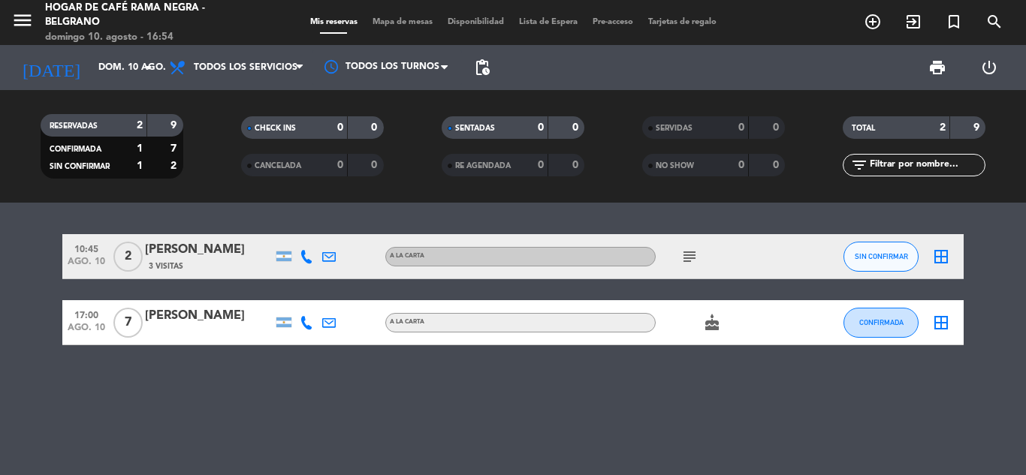
click at [819, 410] on div "10:45 [DATE] 2 [PERSON_NAME] 3 Visitas A LA CARTA subject SIN CONFIRMAR border_…" at bounding box center [513, 339] width 1026 height 273
drag, startPoint x: 224, startPoint y: 324, endPoint x: 70, endPoint y: 336, distance: 154.3
click at [70, 336] on div "17:00 [DATE] 7 Sol [PERSON_NAME] A LA CARTA cake CONFIRMADA border_all" at bounding box center [512, 322] width 901 height 45
click at [94, 388] on div "10:45 [DATE] 2 [PERSON_NAME] 3 Visitas A LA CARTA subject SIN CONFIRMAR border_…" at bounding box center [513, 339] width 1026 height 273
click at [1025, 309] on bookings-row "10:45 [DATE] 2 [PERSON_NAME] 3 Visitas A LA CARTA subject SIN CONFIRMAR border_…" at bounding box center [513, 289] width 1026 height 111
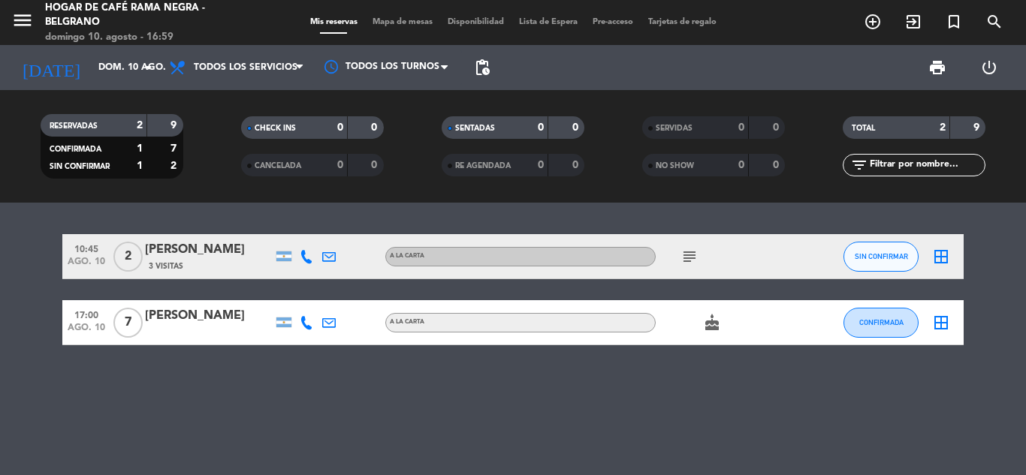
click at [686, 257] on icon "subject" at bounding box center [689, 257] width 18 height 18
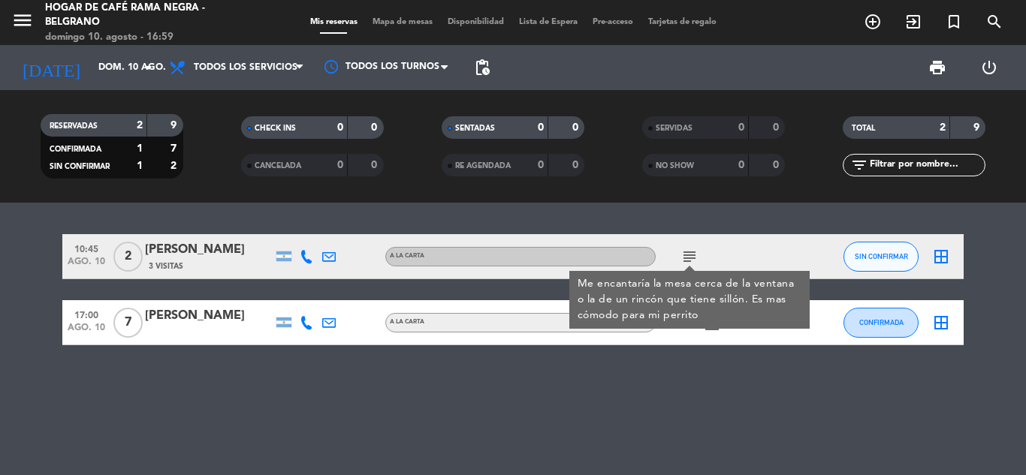
click at [990, 277] on bookings-row "10:45 [DATE] 2 [PERSON_NAME] 3 Visitas A LA CARTA subject Me encantaría la mesa…" at bounding box center [513, 289] width 1026 height 111
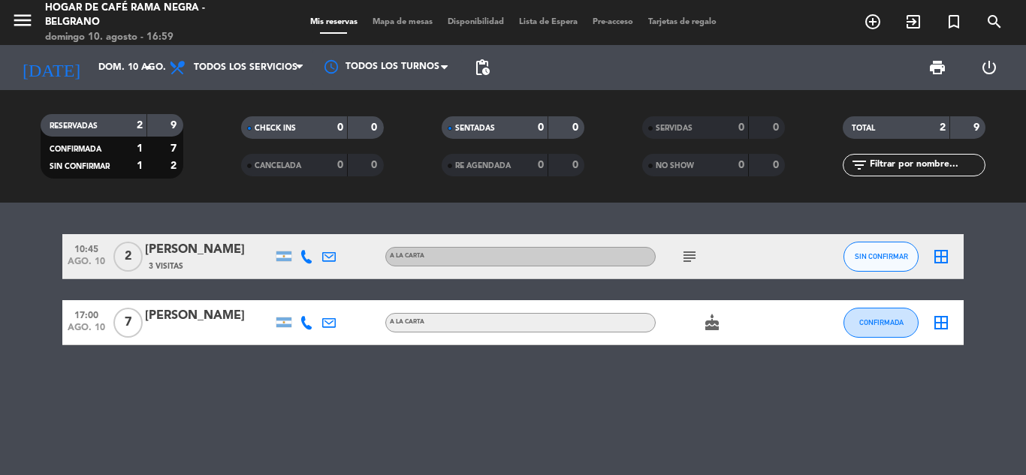
click at [692, 257] on icon "subject" at bounding box center [689, 257] width 18 height 18
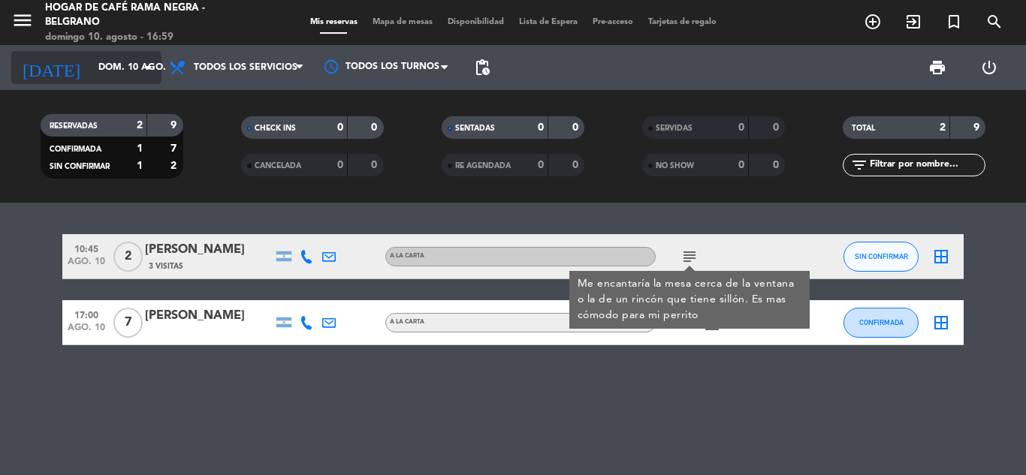
click at [110, 69] on input "dom. 10 ago." at bounding box center [154, 68] width 127 height 26
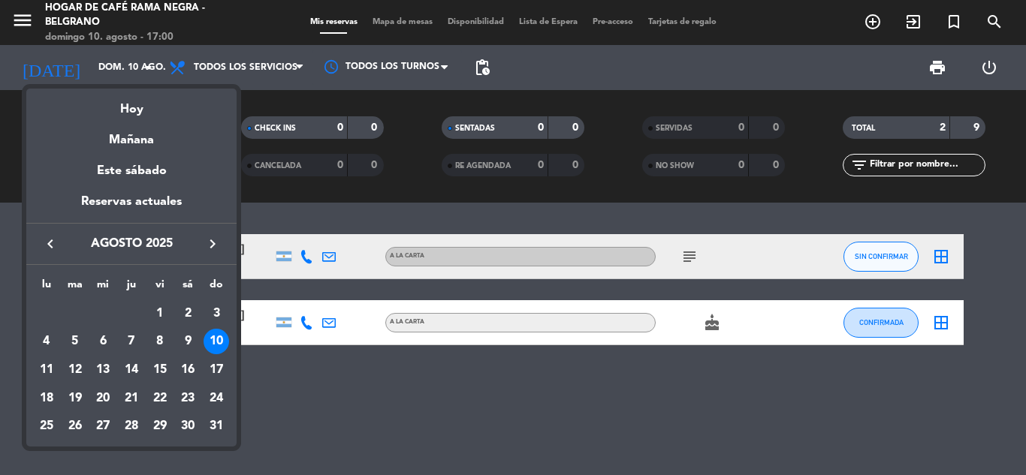
click at [118, 140] on div "Mañana" at bounding box center [131, 134] width 210 height 31
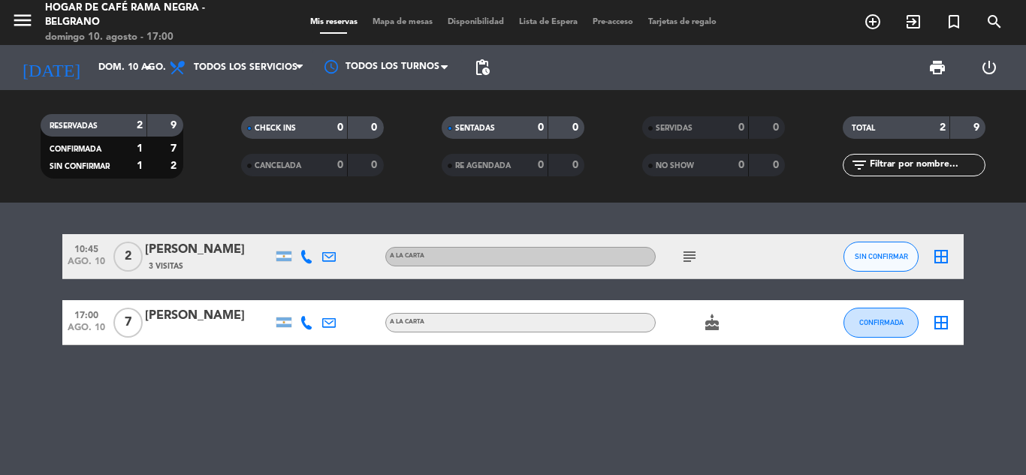
type input "lun. 11 ago."
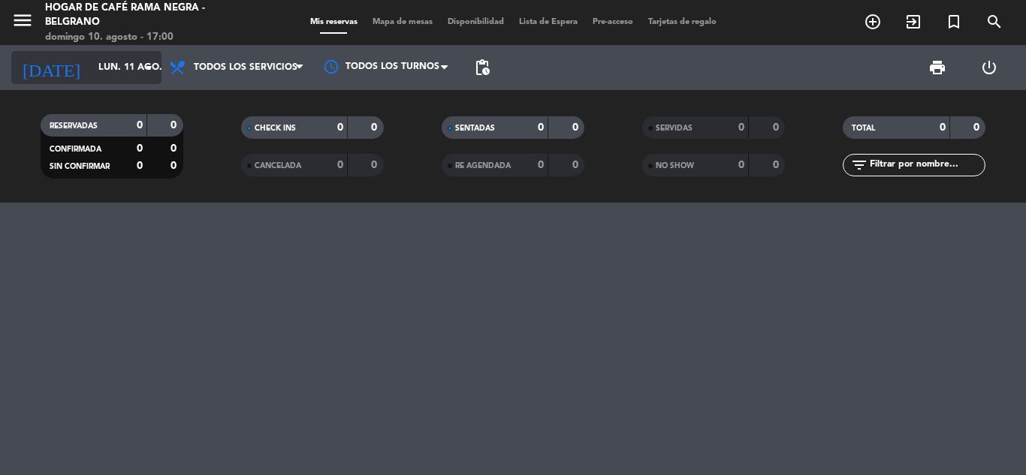
click at [110, 62] on input "lun. 11 ago." at bounding box center [154, 68] width 127 height 26
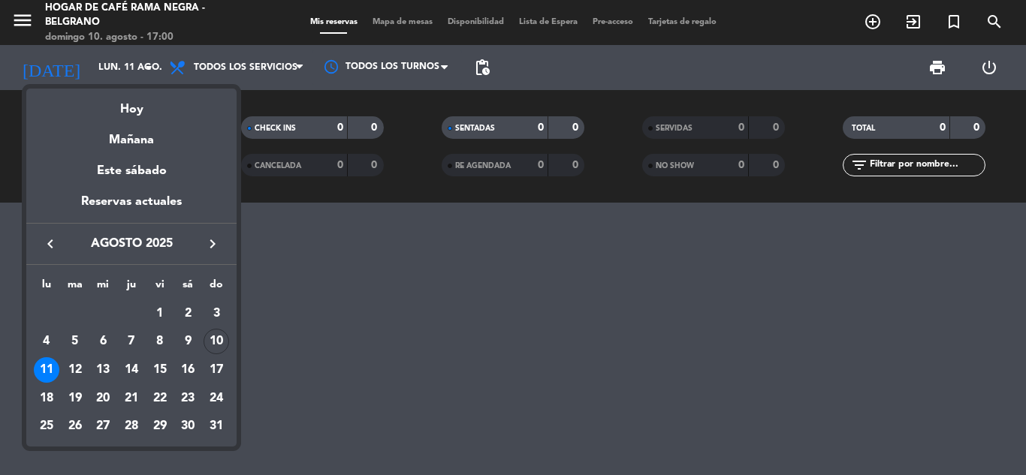
click at [486, 378] on div at bounding box center [513, 237] width 1026 height 475
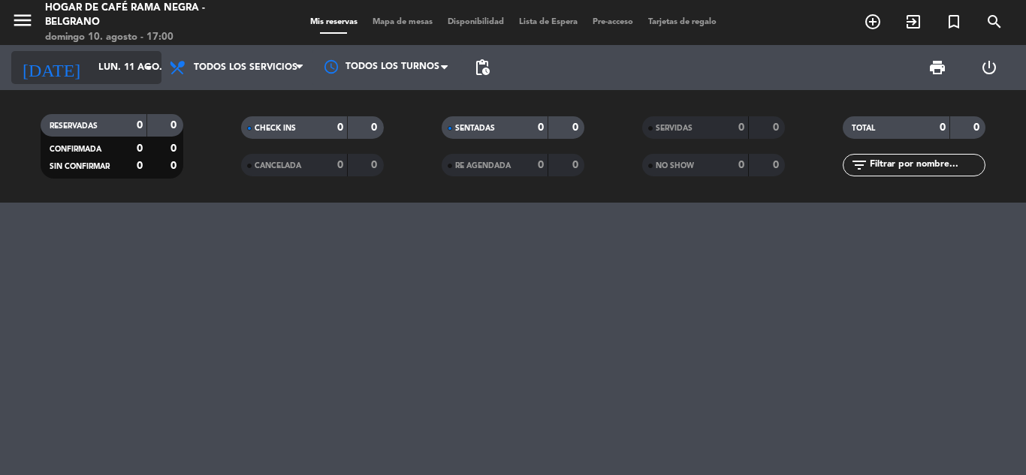
click at [112, 73] on input "lun. 11 ago." at bounding box center [154, 68] width 127 height 26
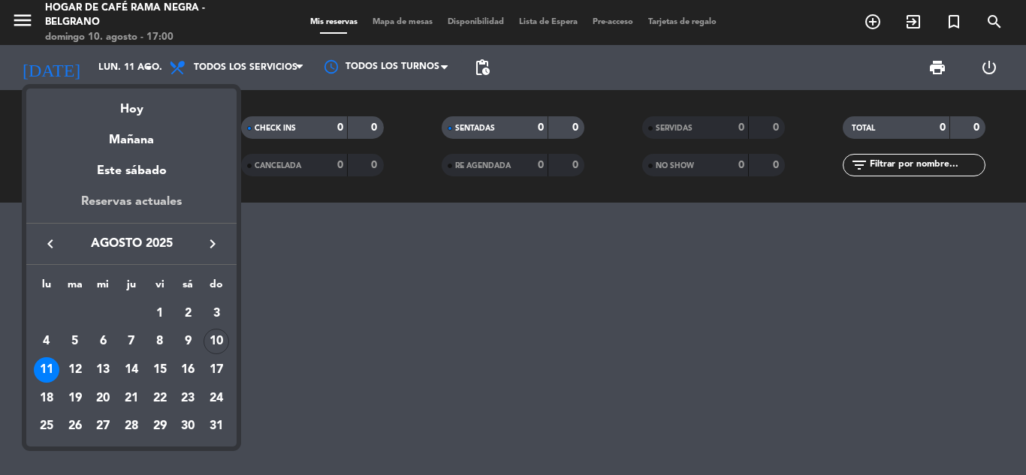
click at [151, 198] on div "Reservas actuales" at bounding box center [131, 207] width 210 height 31
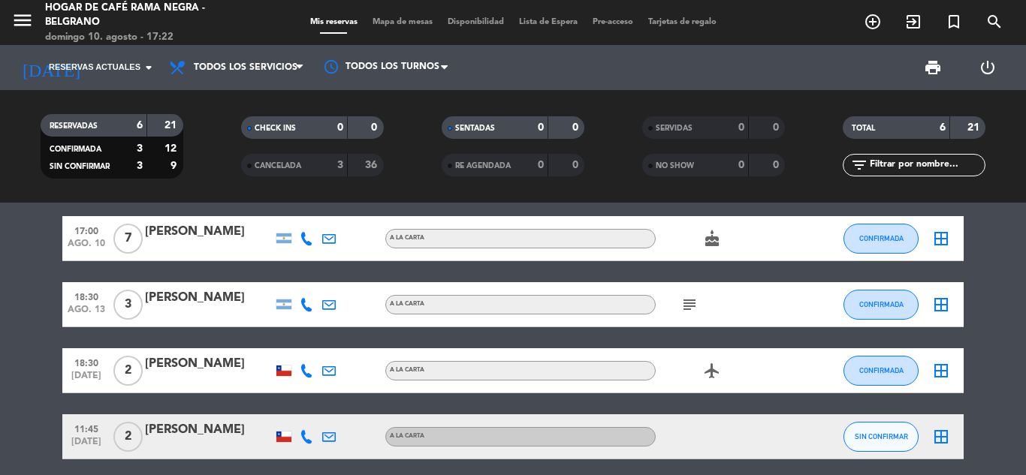
scroll to position [85, 0]
